Goal: Use online tool/utility: Utilize a website feature to perform a specific function

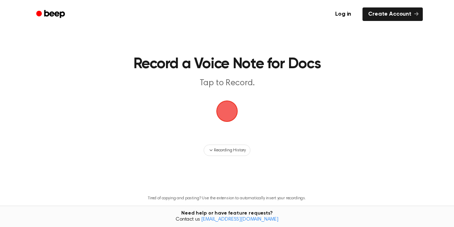
click at [230, 109] on span "button" at bounding box center [227, 111] width 33 height 33
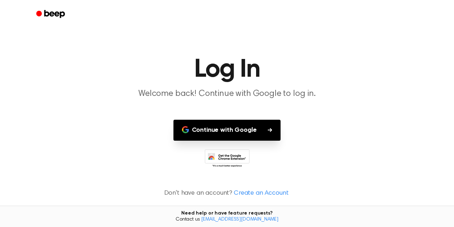
click at [240, 132] on button "Continue with Google" at bounding box center [228, 130] width 108 height 21
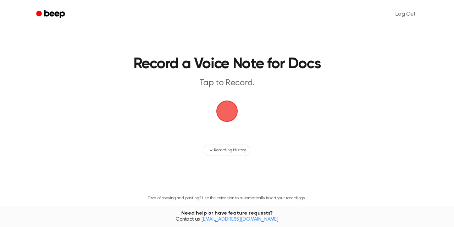
click at [229, 108] on span "button" at bounding box center [226, 110] width 33 height 33
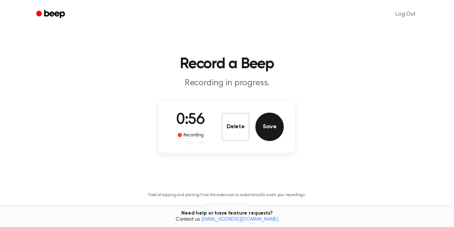
click at [266, 130] on button "Save" at bounding box center [270, 126] width 28 height 28
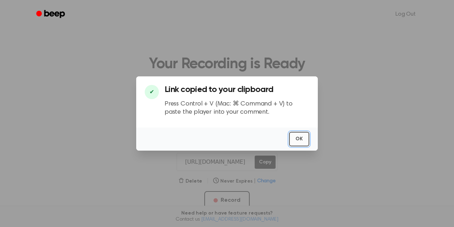
click at [304, 139] on button "OK" at bounding box center [299, 139] width 20 height 15
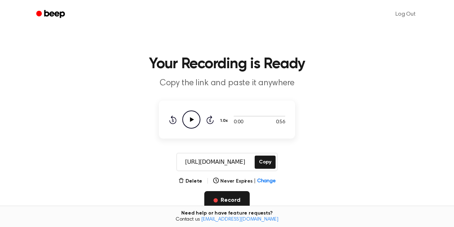
click at [229, 201] on button "Record" at bounding box center [226, 200] width 45 height 18
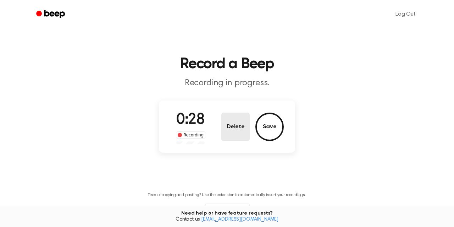
click at [233, 126] on button "Delete" at bounding box center [235, 126] width 28 height 28
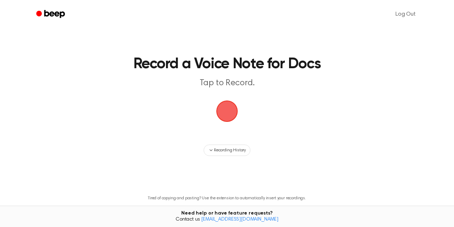
click at [233, 112] on span "button" at bounding box center [227, 111] width 40 height 40
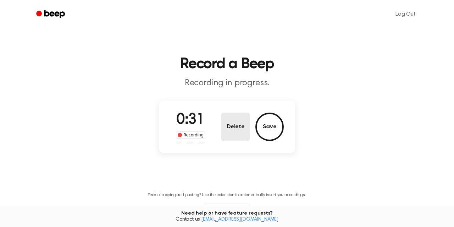
click at [247, 136] on button "Delete" at bounding box center [235, 126] width 28 height 28
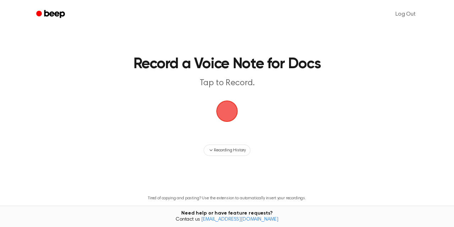
click at [235, 117] on span "button" at bounding box center [227, 111] width 30 height 30
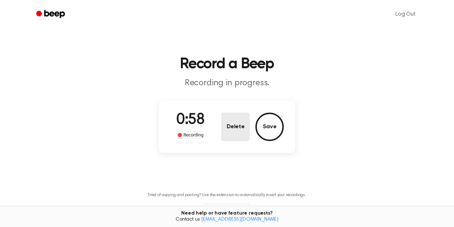
click at [239, 127] on button "Delete" at bounding box center [235, 126] width 28 height 28
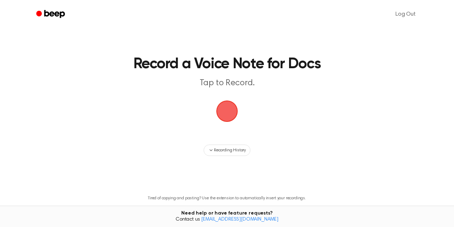
click at [231, 114] on span "button" at bounding box center [227, 110] width 31 height 31
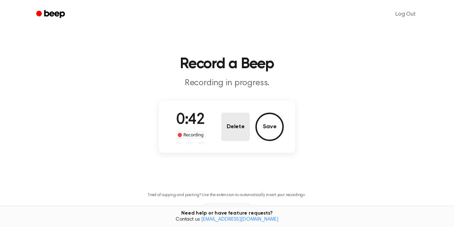
click at [234, 133] on button "Delete" at bounding box center [235, 126] width 28 height 28
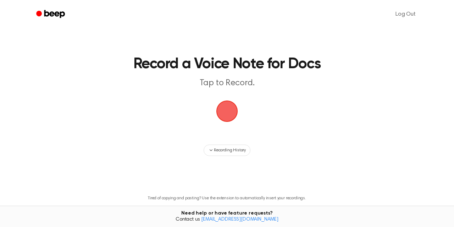
click at [234, 115] on span "button" at bounding box center [227, 111] width 31 height 31
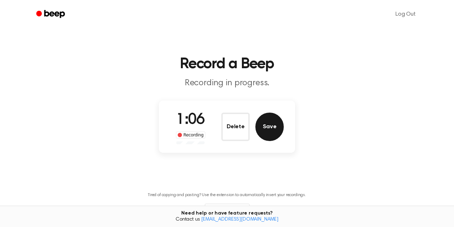
click at [272, 134] on button "Save" at bounding box center [270, 126] width 28 height 28
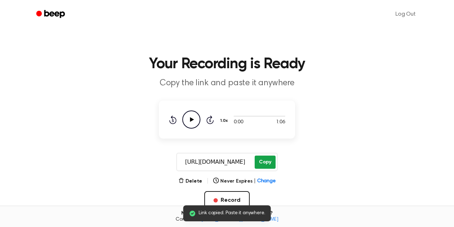
click at [263, 161] on button "Copy" at bounding box center [265, 161] width 21 height 13
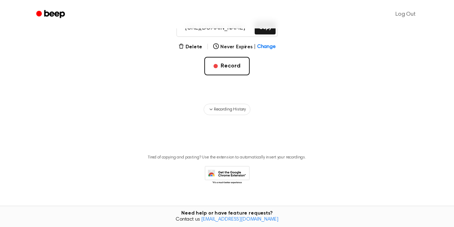
scroll to position [136, 0]
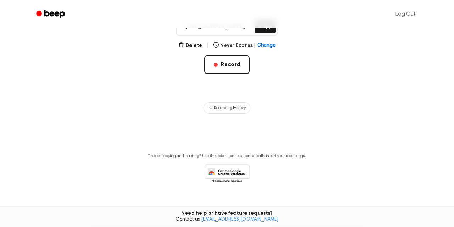
click at [226, 171] on icon at bounding box center [227, 174] width 45 height 20
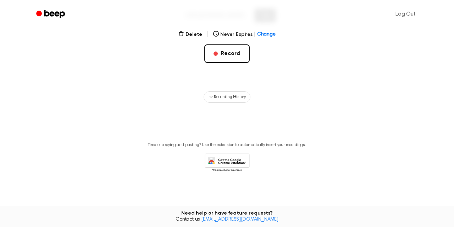
scroll to position [83, 0]
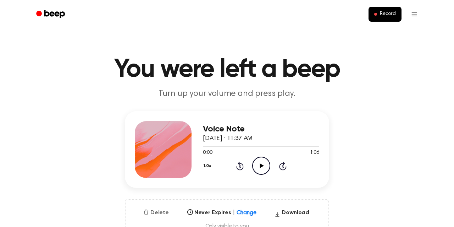
click at [159, 212] on button "Delete" at bounding box center [156, 212] width 31 height 9
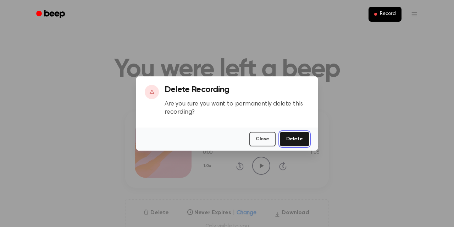
click at [300, 139] on button "Delete" at bounding box center [294, 139] width 29 height 15
